Goal: Task Accomplishment & Management: Use online tool/utility

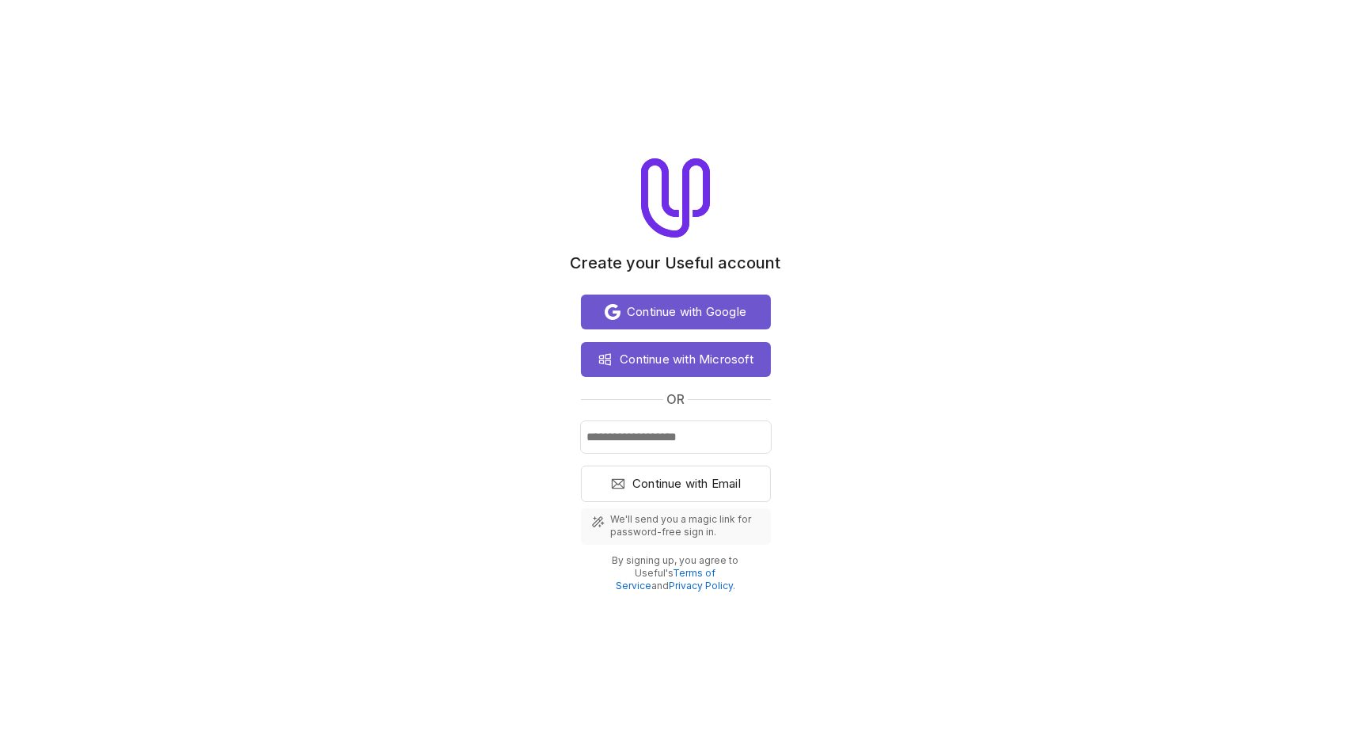
click at [714, 290] on div "Continue with Google Continue with Microsoft or Continue with Email We'll send …" at bounding box center [676, 440] width 190 height 304
click at [714, 309] on span "Continue with Google" at bounding box center [686, 311] width 119 height 19
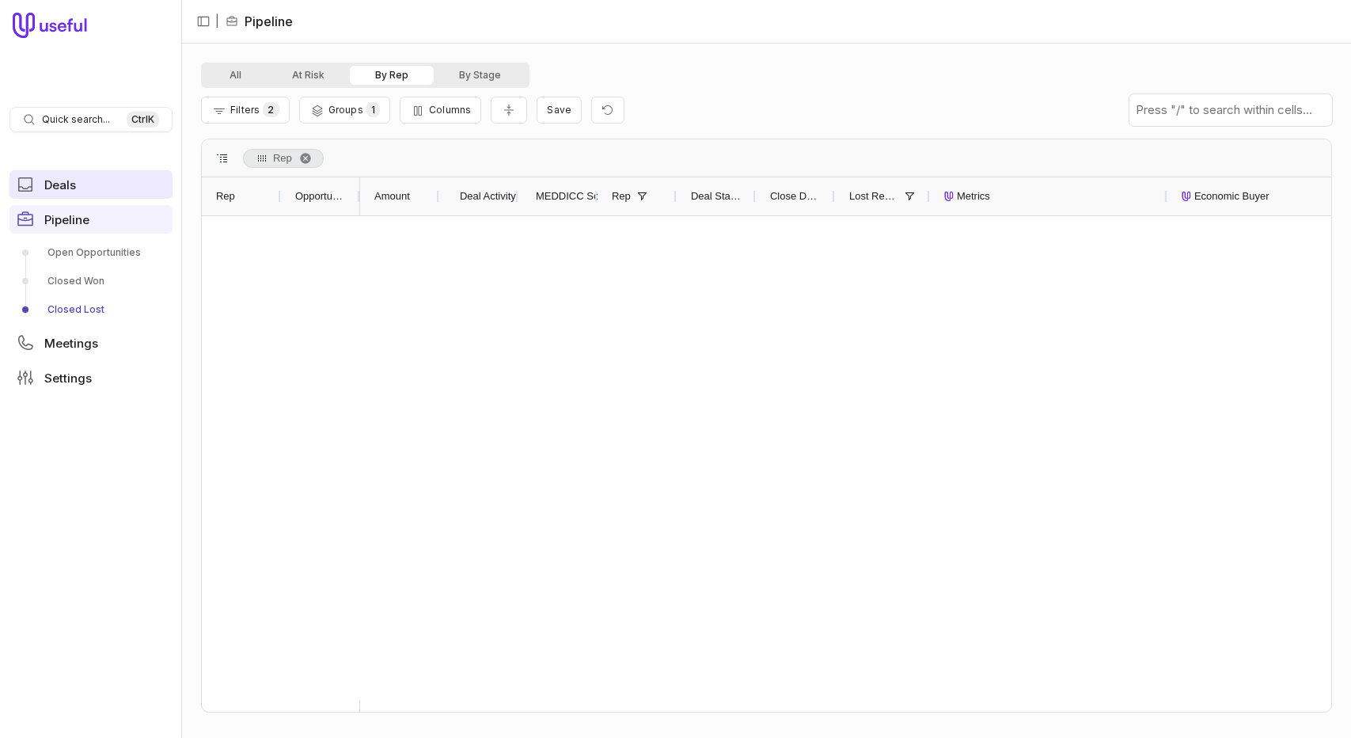
click at [107, 187] on link "Deals" at bounding box center [90, 184] width 163 height 28
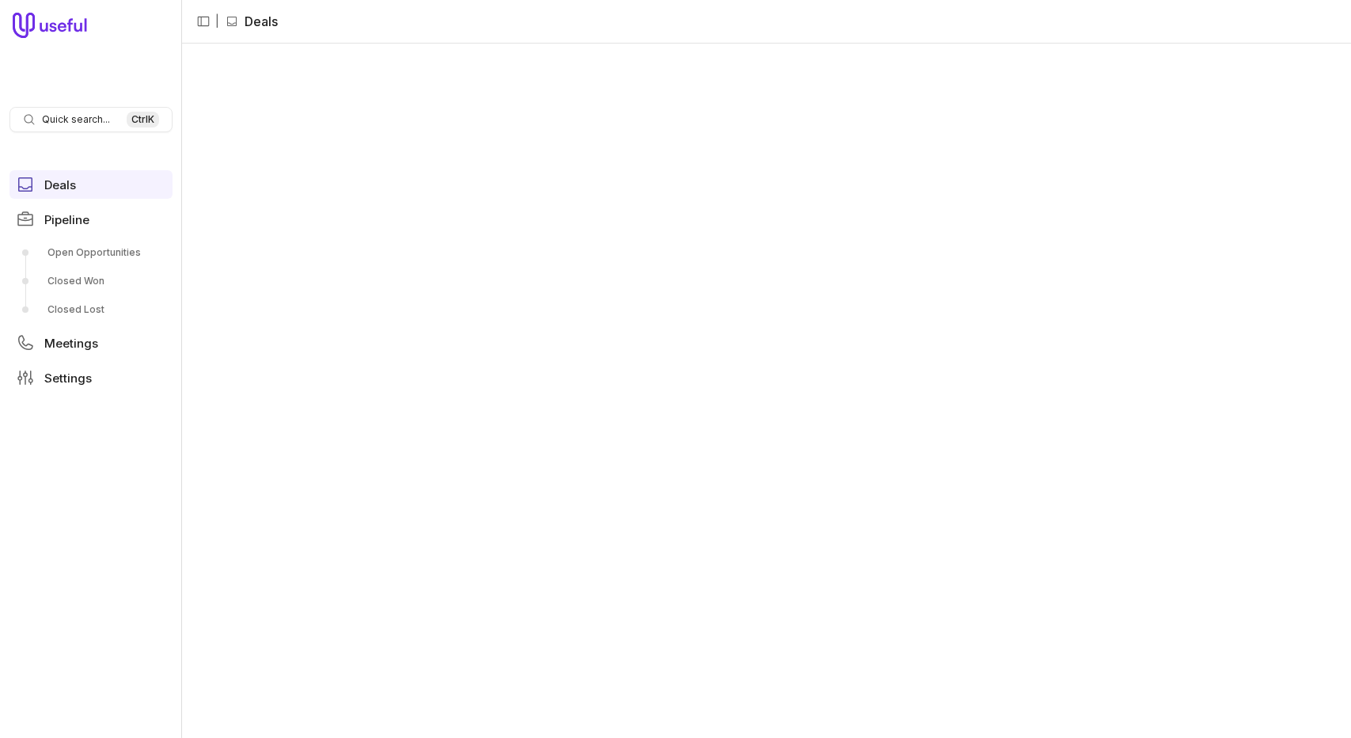
click at [40, 19] on icon at bounding box center [50, 25] width 75 height 25
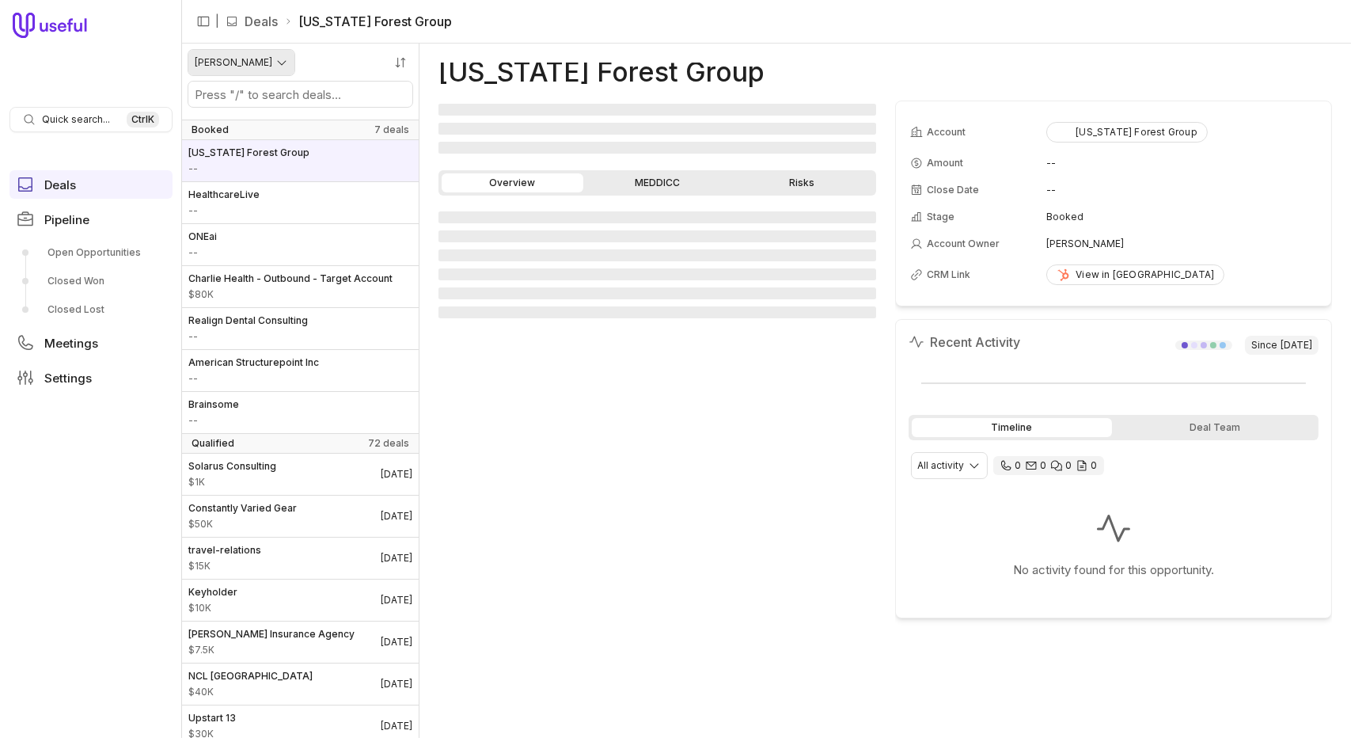
click at [263, 64] on html "Quick search... Ctrl K Deals Pipeline Open Opportunities Closed Won Closed Lost…" at bounding box center [675, 369] width 1351 height 738
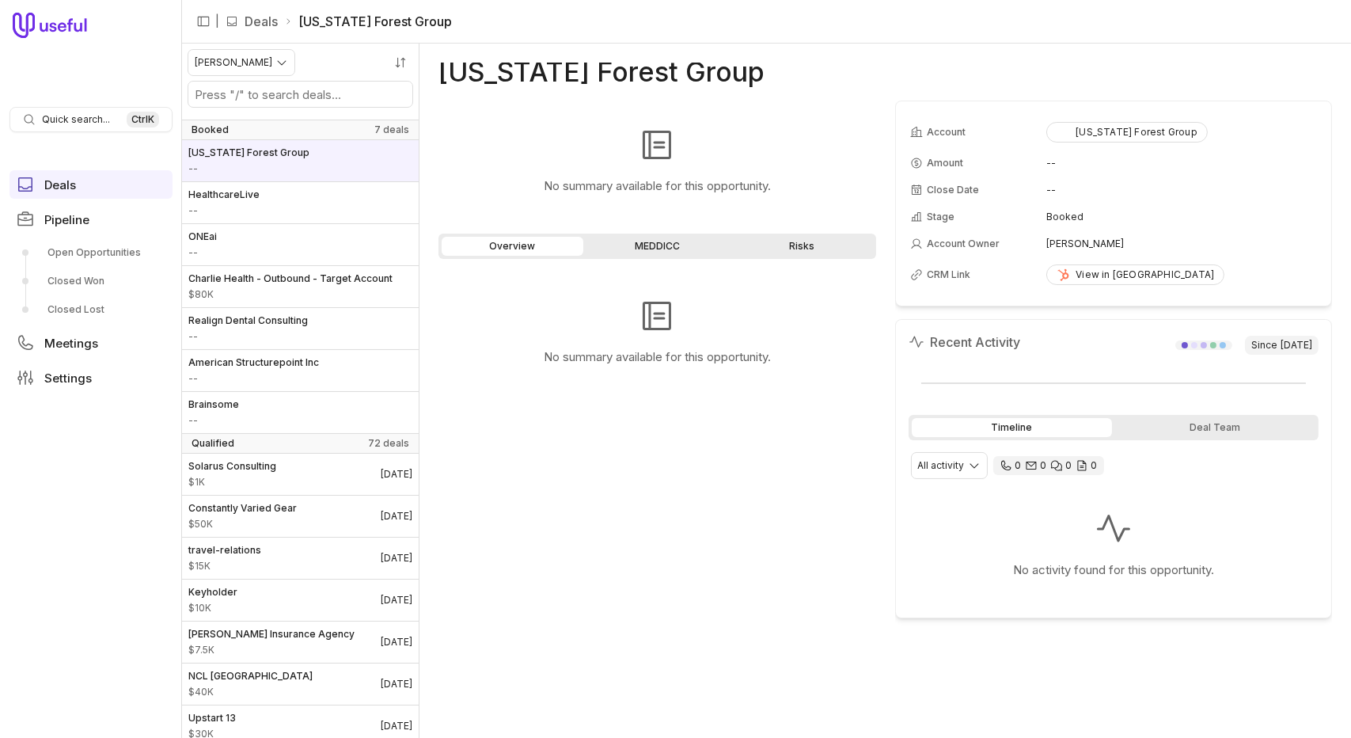
click at [260, 20] on link "Deals" at bounding box center [261, 21] width 33 height 19
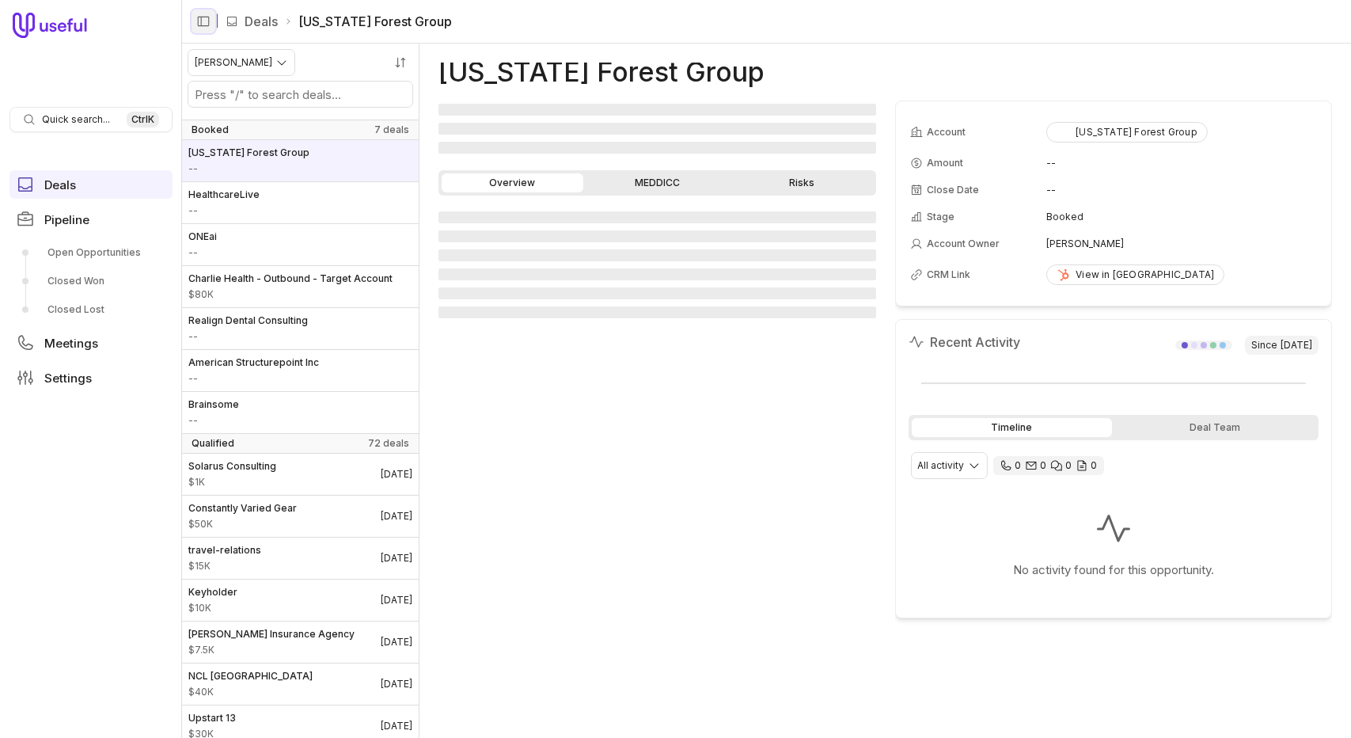
click at [207, 18] on icon "Collapse sidebar" at bounding box center [203, 21] width 14 height 14
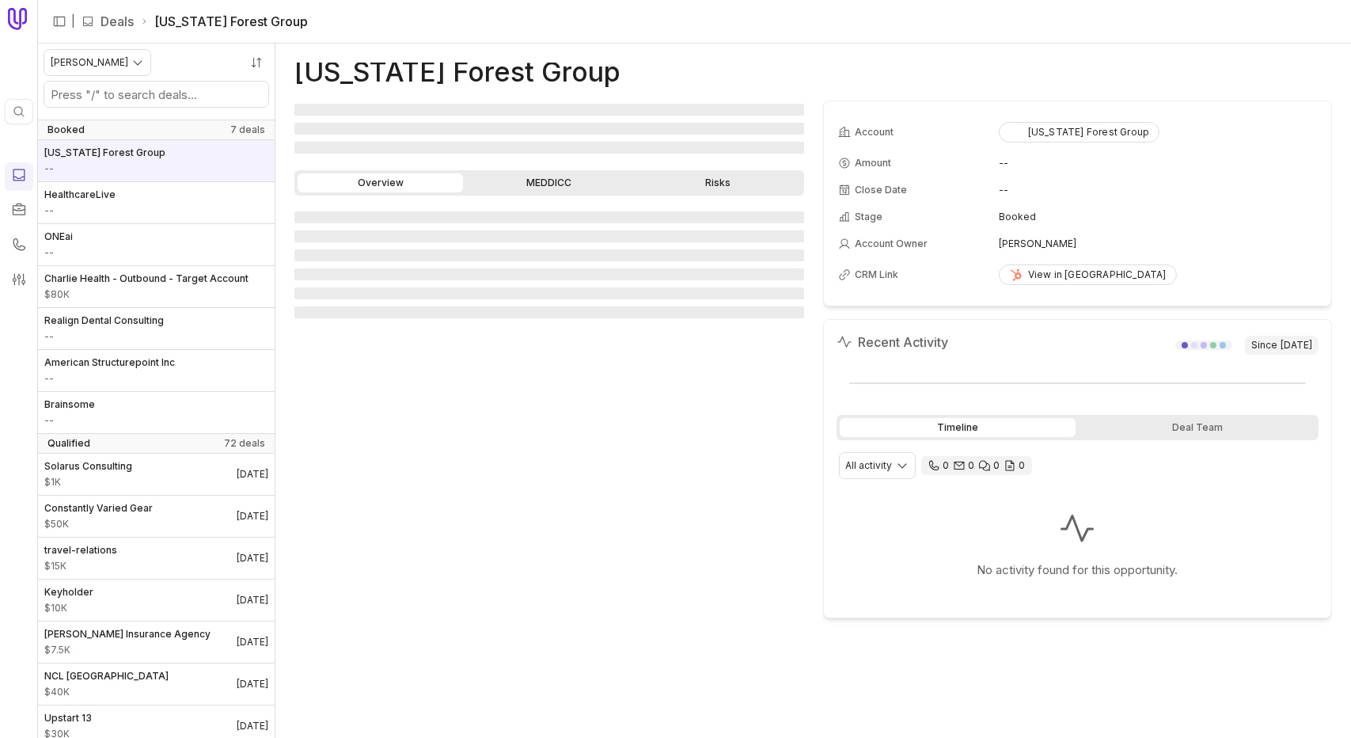
click at [128, 22] on link "Deals" at bounding box center [117, 21] width 33 height 19
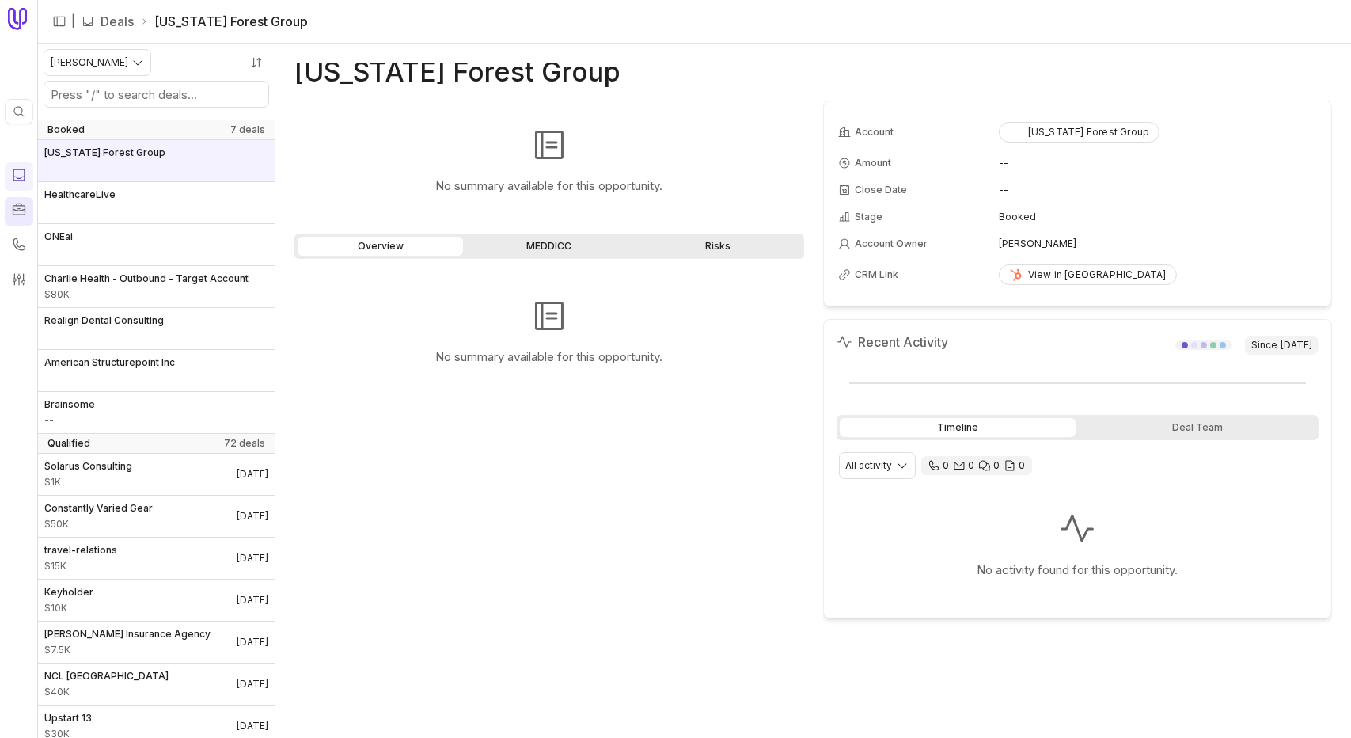
click at [14, 199] on link at bounding box center [19, 211] width 28 height 28
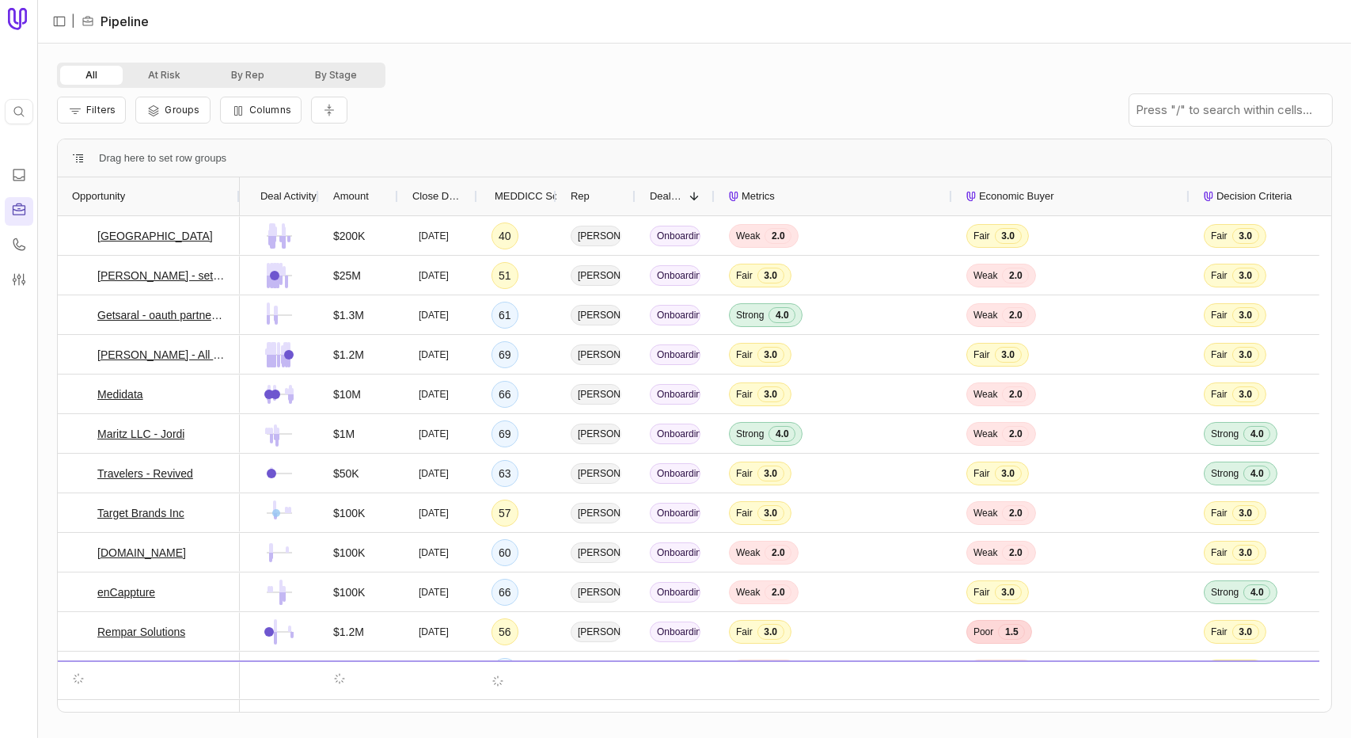
drag, startPoint x: 135, startPoint y: 188, endPoint x: 237, endPoint y: 195, distance: 103.1
click at [237, 195] on div at bounding box center [239, 196] width 6 height 38
click at [107, 107] on span "Filters" at bounding box center [100, 110] width 29 height 12
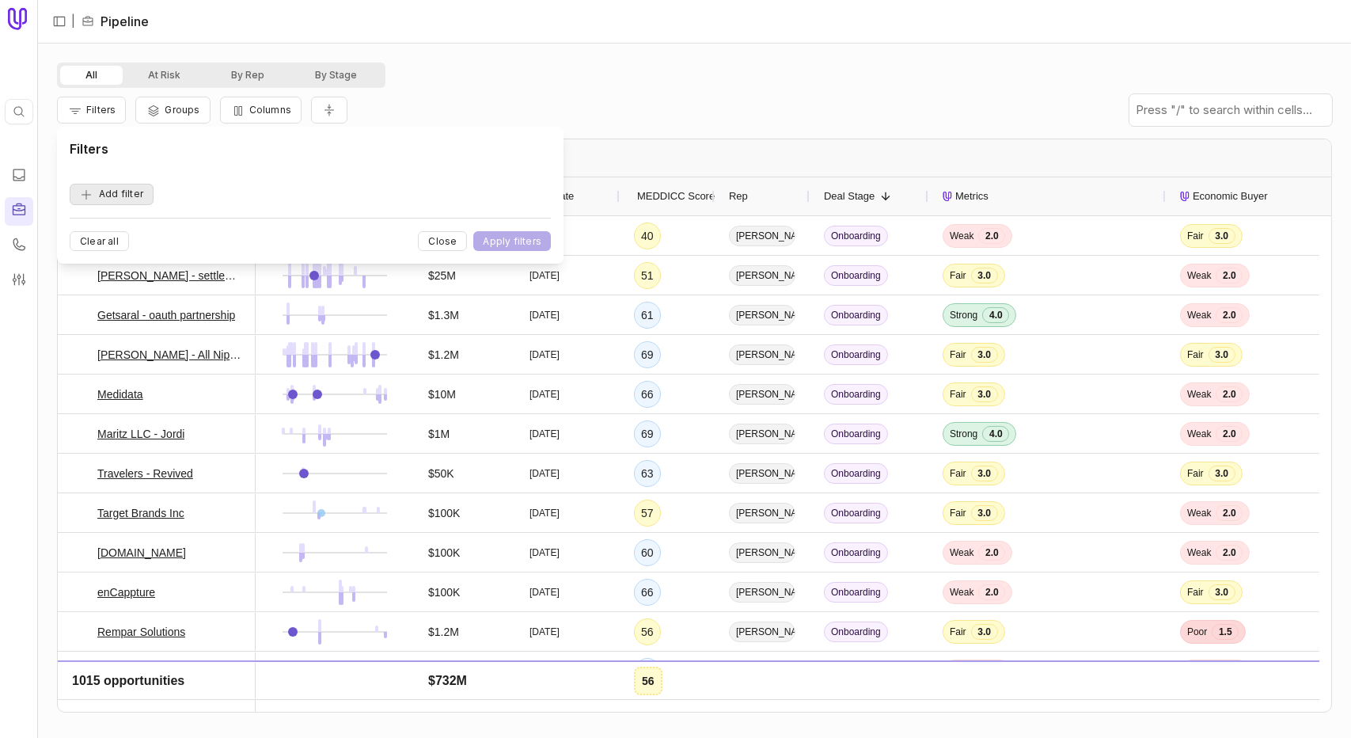
click at [115, 196] on button "Add filter" at bounding box center [112, 194] width 84 height 21
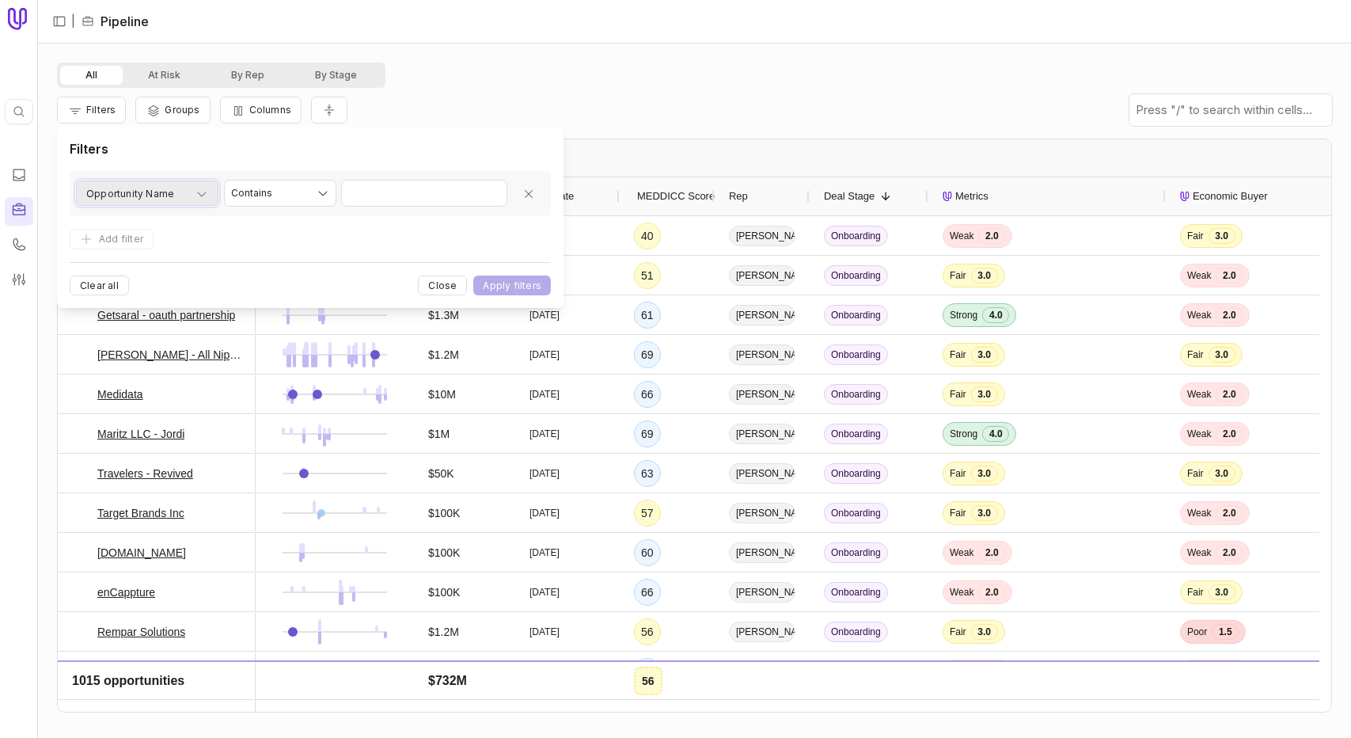
click at [192, 189] on div "Opportunity Name" at bounding box center [147, 193] width 122 height 19
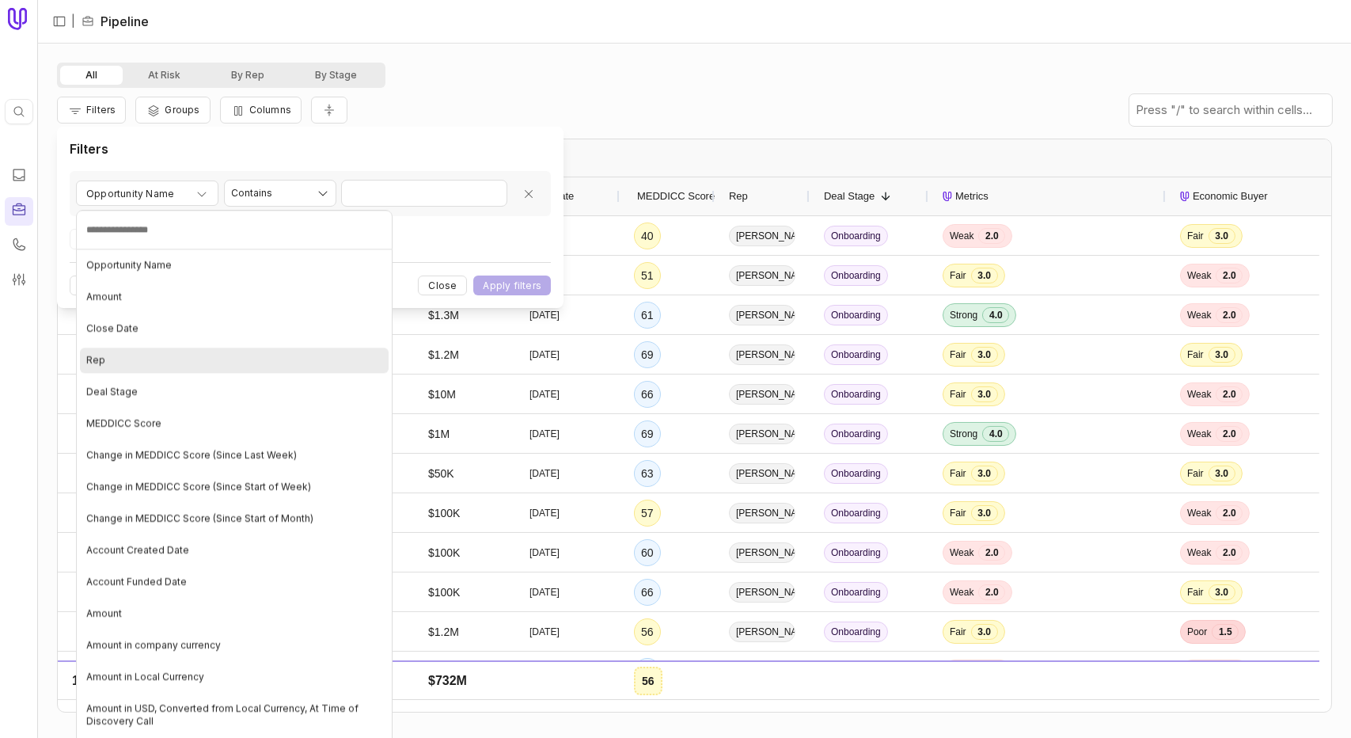
click at [204, 365] on div "Rep" at bounding box center [234, 359] width 309 height 25
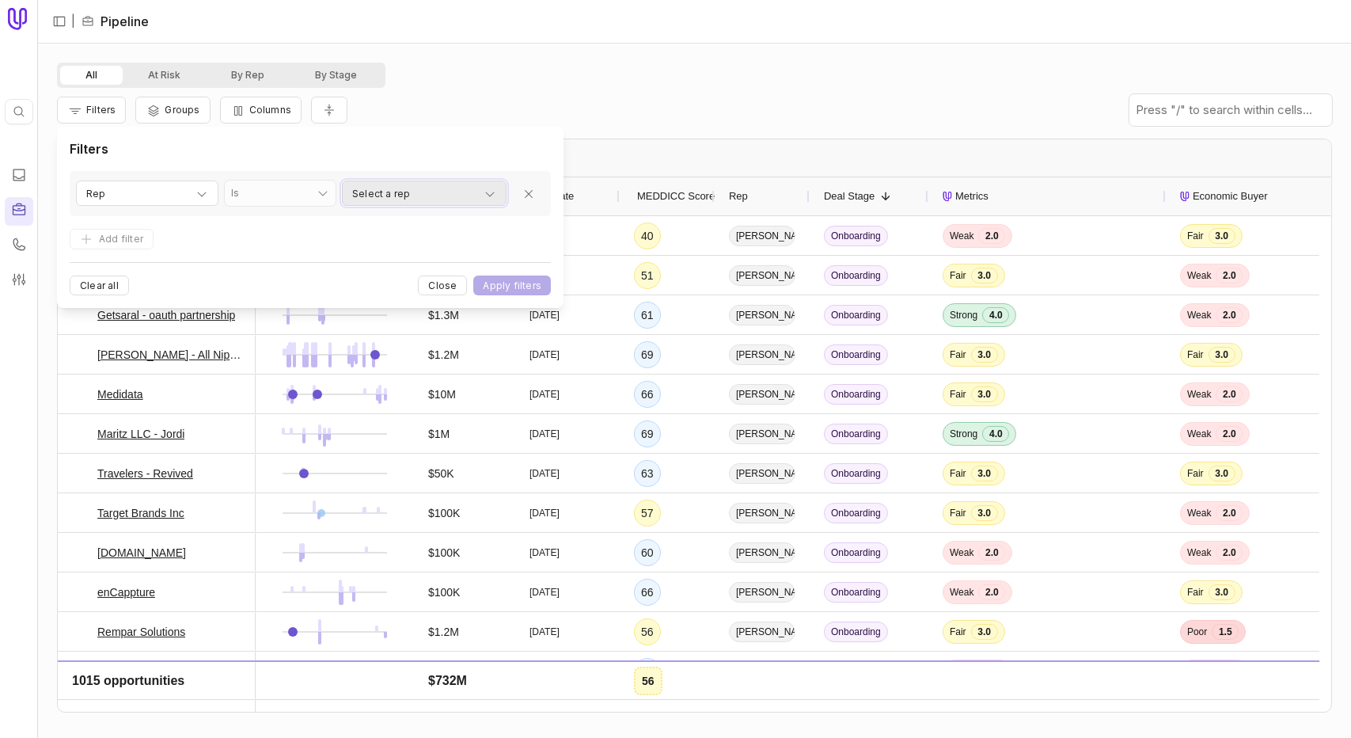
click at [423, 193] on div "Select a rep" at bounding box center [424, 193] width 144 height 19
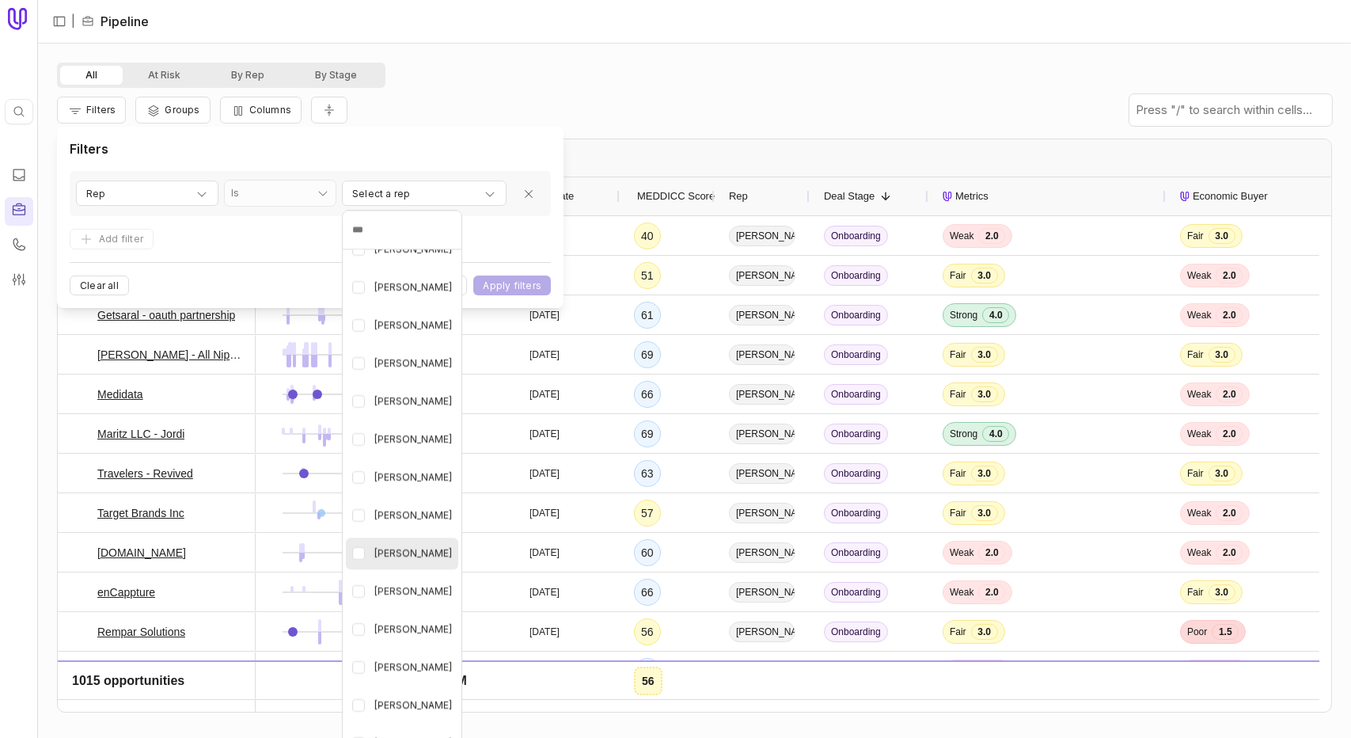
scroll to position [585, 0]
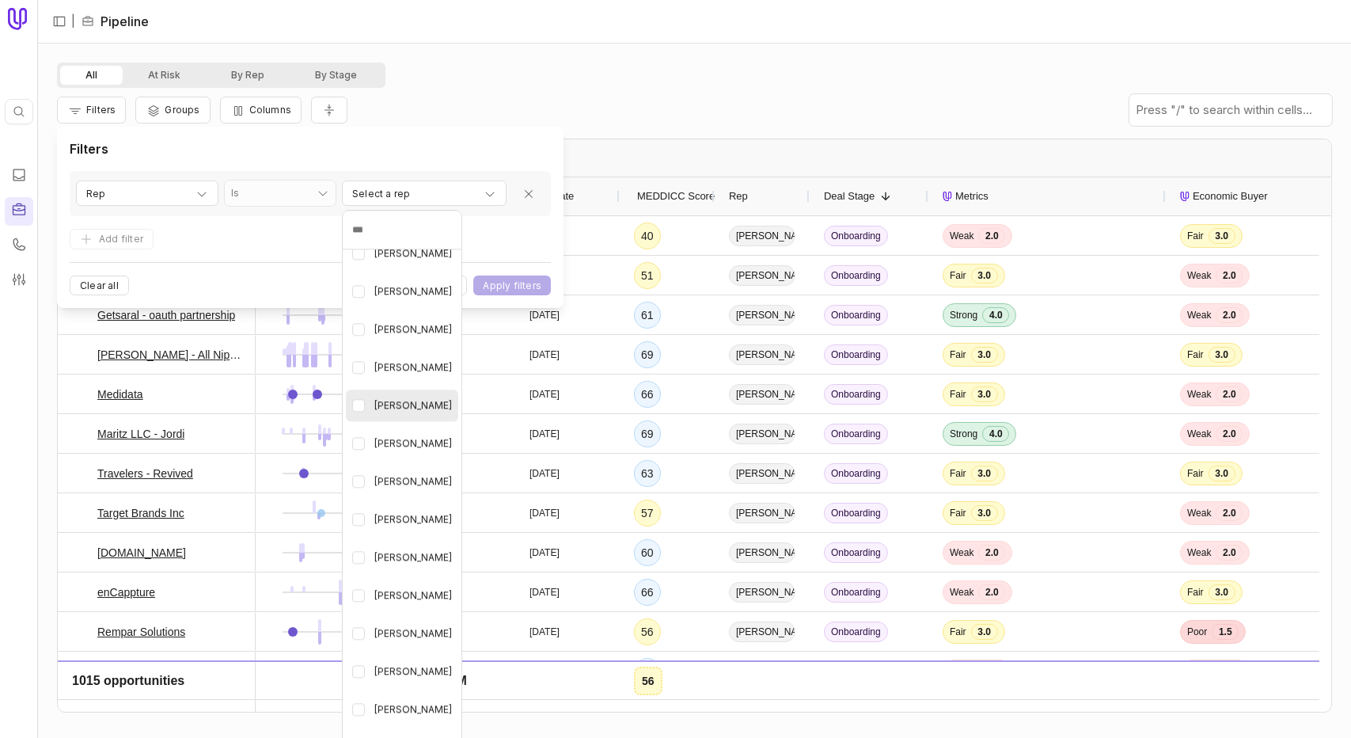
click at [392, 406] on span "Mark Geppert" at bounding box center [413, 405] width 78 height 19
click at [518, 244] on html "Quick search... Ctrl K | Pipeline All At Risk By Rep By Stage Filters Groups Co…" at bounding box center [675, 369] width 1351 height 738
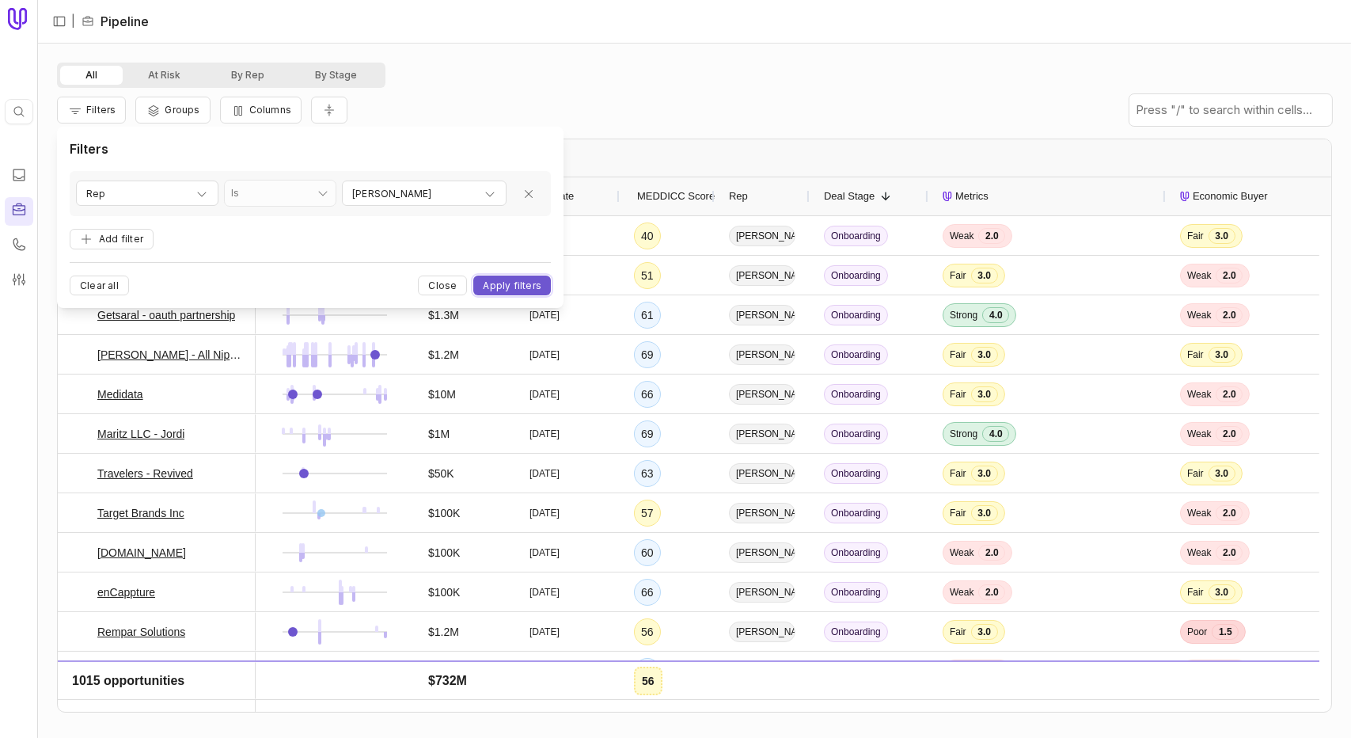
click at [512, 284] on button "Apply filters" at bounding box center [512, 285] width 78 height 20
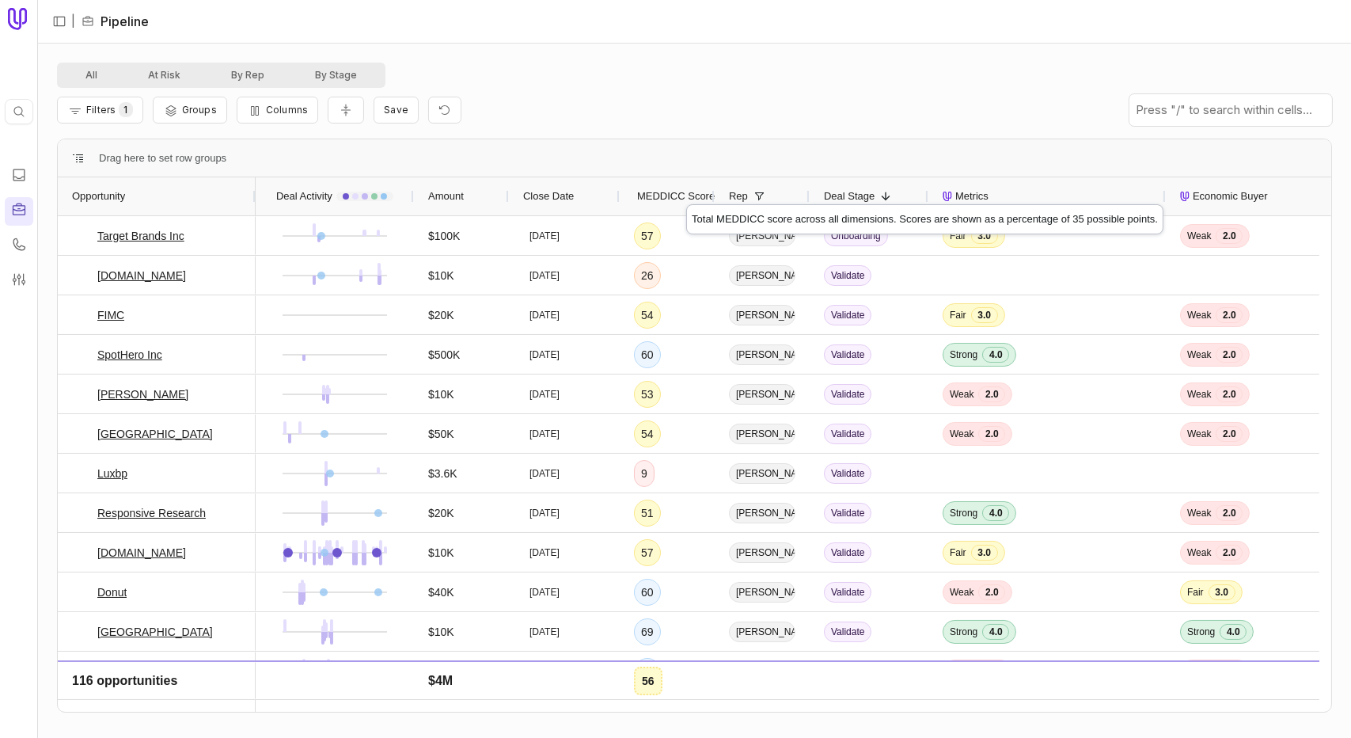
click at [686, 190] on span "MEDDICC Score" at bounding box center [676, 196] width 78 height 19
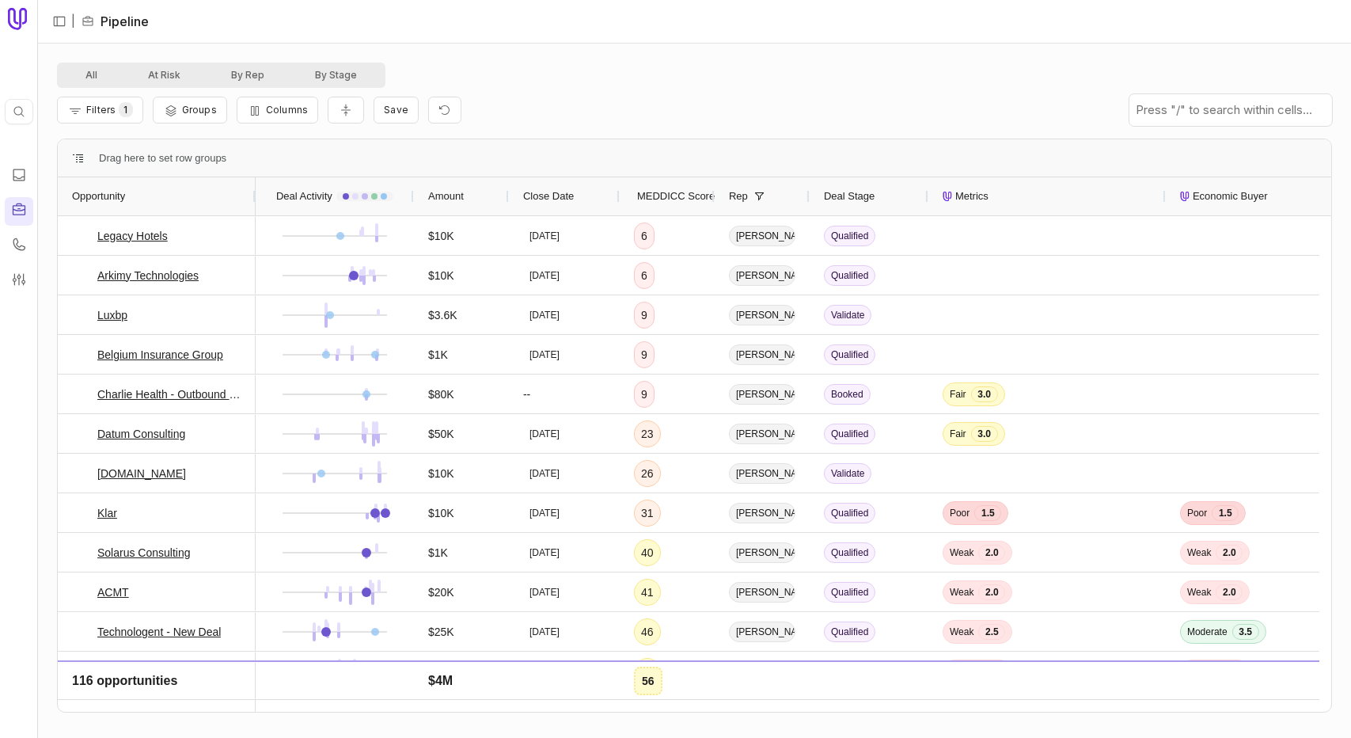
click at [674, 195] on span "MEDDICC Score" at bounding box center [676, 196] width 78 height 19
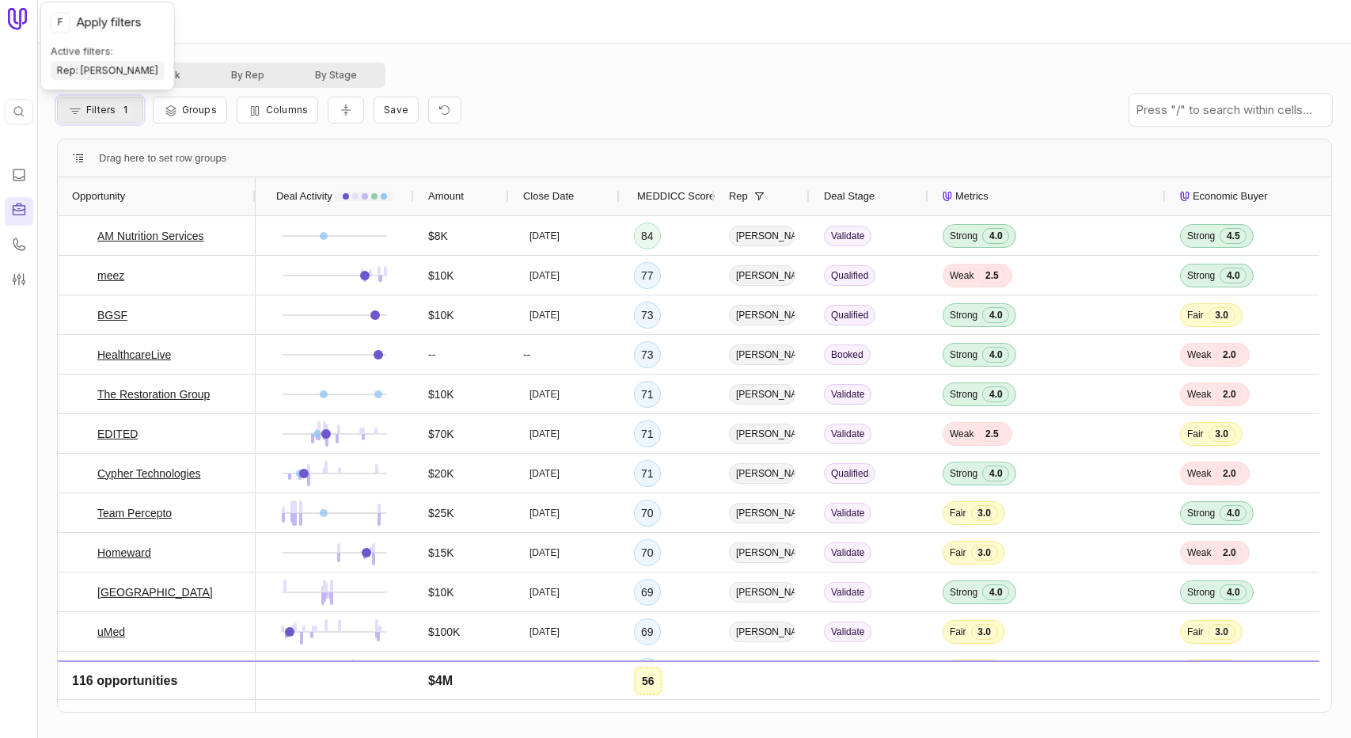
click at [109, 105] on span "Filters" at bounding box center [100, 110] width 29 height 12
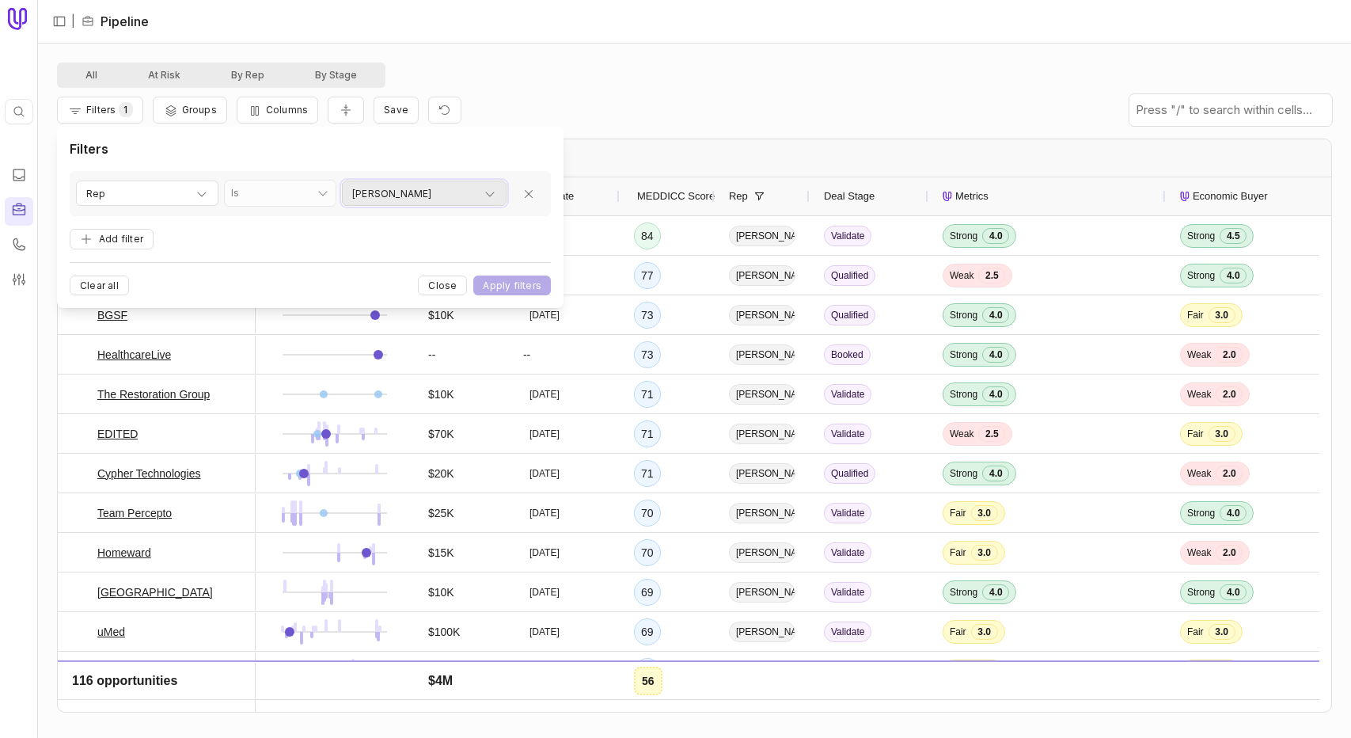
click at [475, 198] on div "Mark Geppert" at bounding box center [424, 193] width 144 height 19
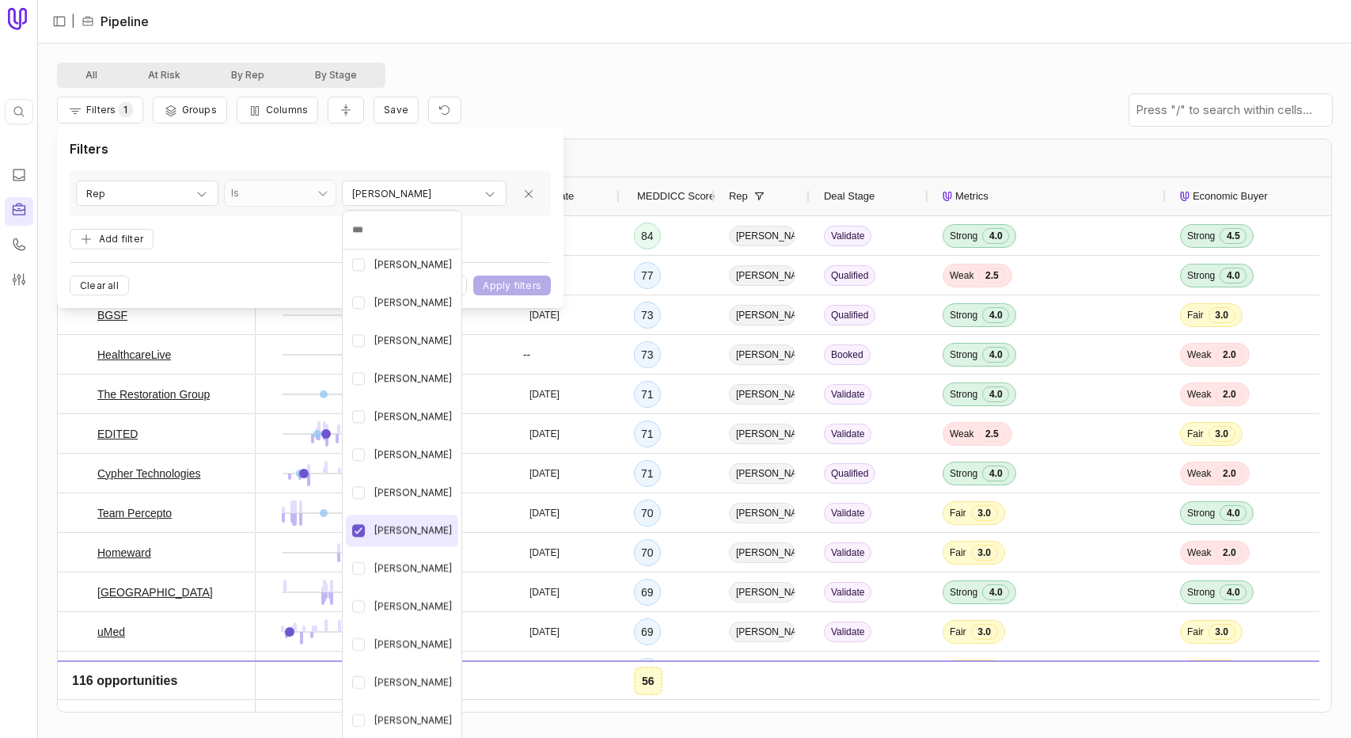
scroll to position [461, 0]
click at [352, 529] on Geppert "button" at bounding box center [358, 529] width 13 height 13
click at [529, 240] on html "Quick search... Ctrl K | Pipeline All At Risk By Rep By Stage Filters 1 Groups …" at bounding box center [675, 369] width 1351 height 738
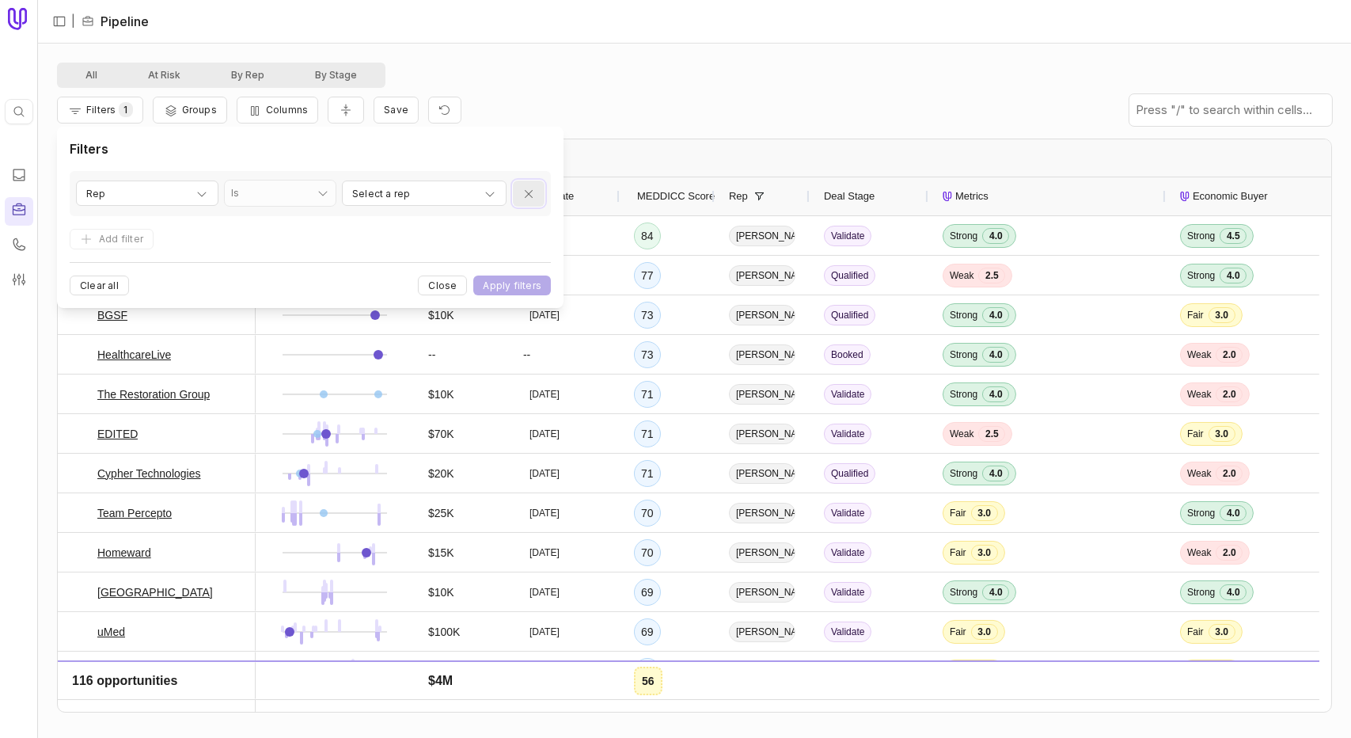
click at [524, 189] on icon "Remove filter" at bounding box center [528, 194] width 13 height 13
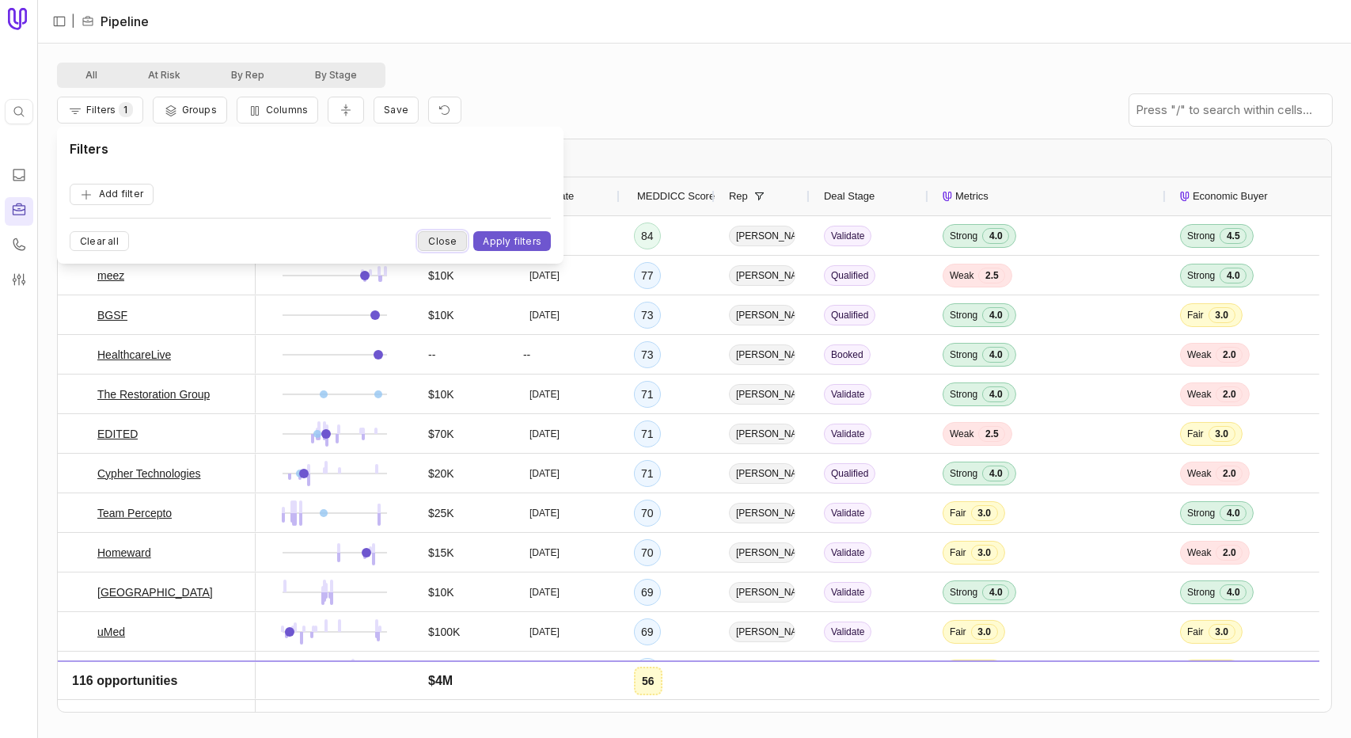
click at [458, 241] on button "Close" at bounding box center [442, 241] width 49 height 20
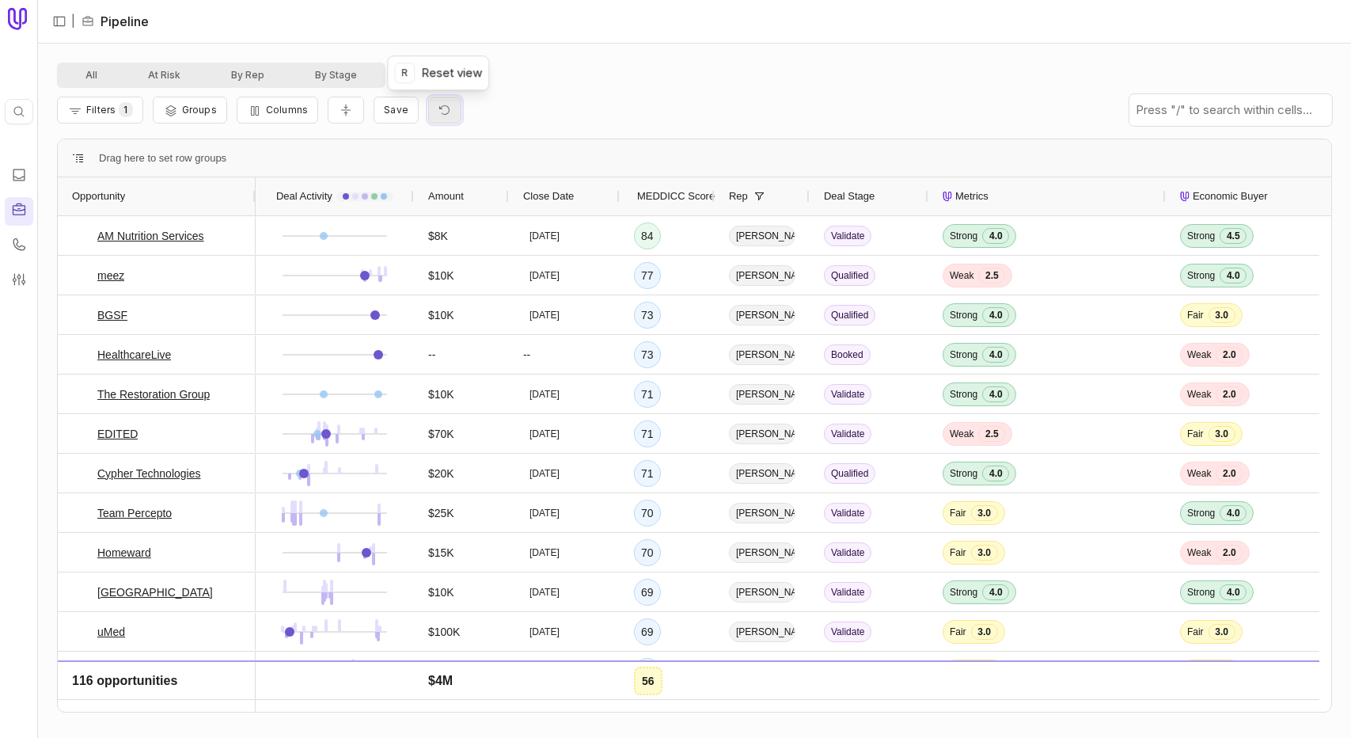
click at [430, 106] on button "Reset view" at bounding box center [444, 111] width 33 height 28
